Goal: Task Accomplishment & Management: Complete application form

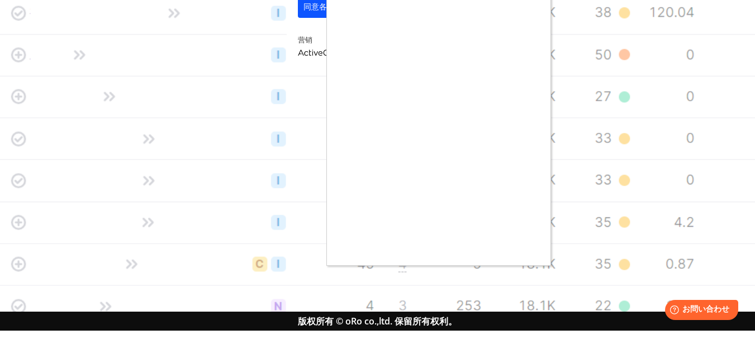
scroll to position [648, 0]
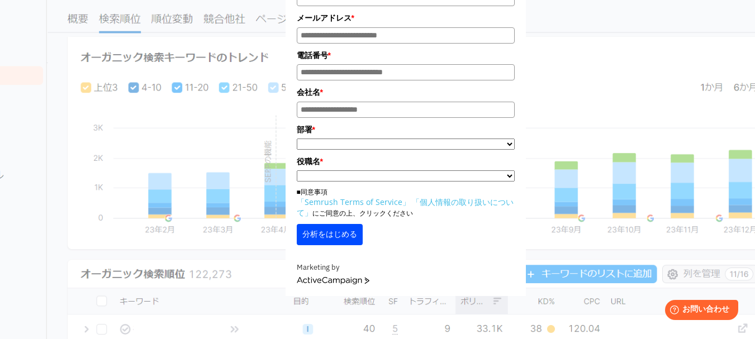
click at [367, 68] on input "電話番号*" at bounding box center [406, 72] width 218 height 16
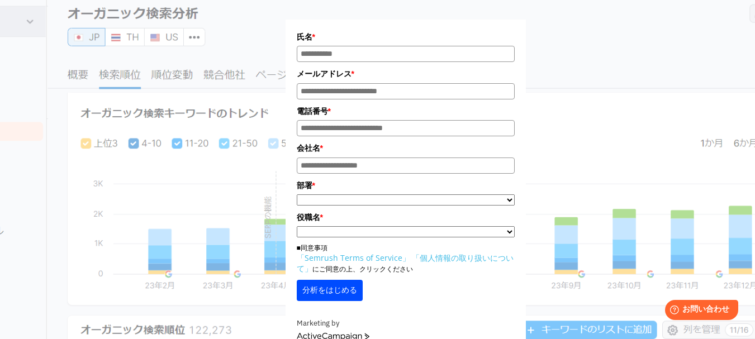
click at [357, 86] on input "メールアドレス*" at bounding box center [406, 91] width 218 height 16
type input "**********"
click at [332, 50] on input "氏名*" at bounding box center [406, 54] width 218 height 16
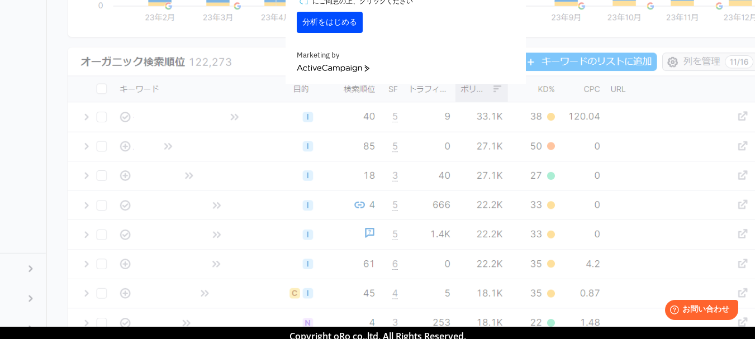
scroll to position [370, 0]
